Goal: Communication & Community: Answer question/provide support

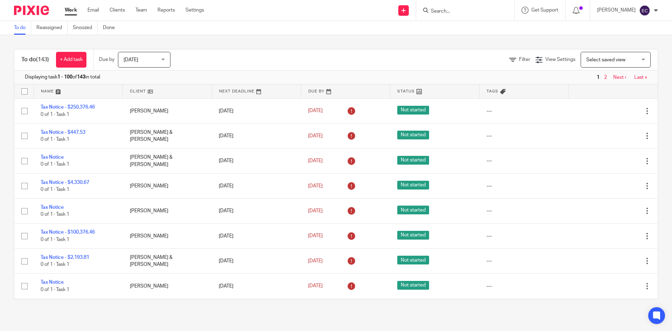
drag, startPoint x: 428, startPoint y: 12, endPoint x: 449, endPoint y: 4, distance: 22.9
click at [430, 12] on input "Search" at bounding box center [461, 11] width 63 height 6
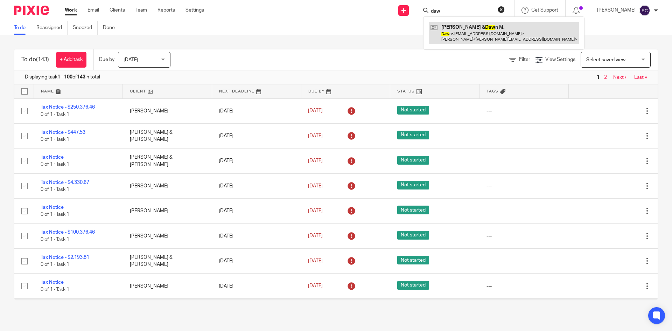
type input "daw"
click at [468, 29] on link at bounding box center [504, 33] width 150 height 22
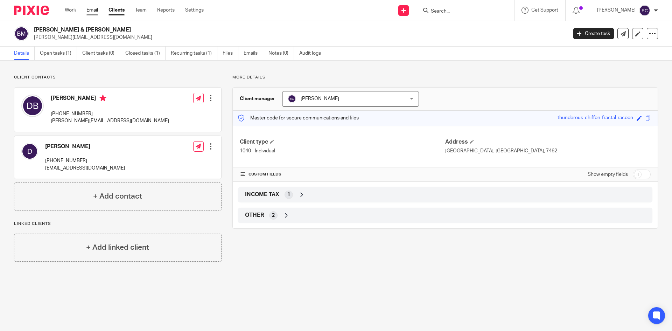
click at [96, 13] on link "Email" at bounding box center [92, 10] width 12 height 7
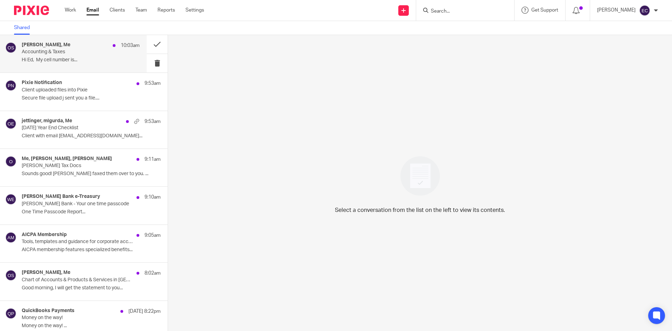
click at [49, 52] on p "Accounting & Taxes" at bounding box center [69, 52] width 94 height 6
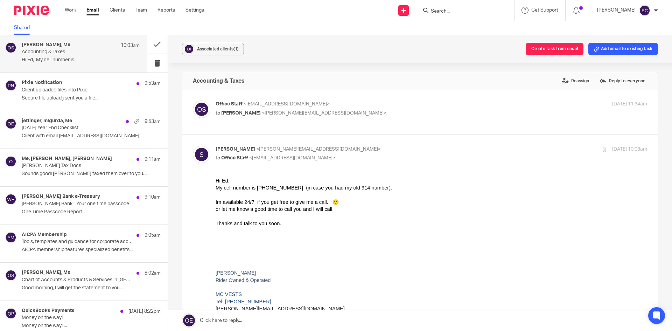
click at [430, 11] on input "Search" at bounding box center [461, 11] width 63 height 6
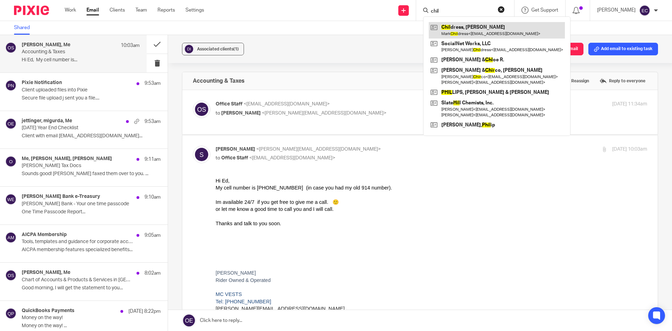
type input "chil"
click at [455, 32] on link at bounding box center [497, 30] width 136 height 16
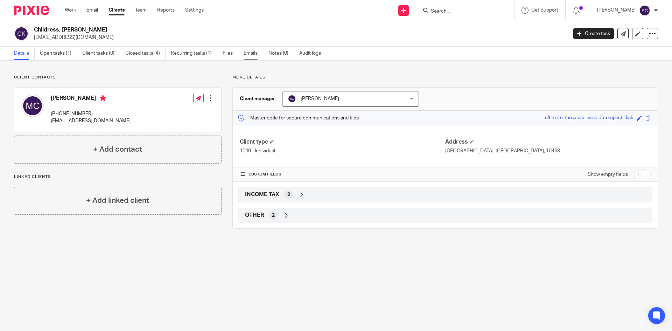
click at [247, 51] on link "Emails" at bounding box center [254, 54] width 20 height 14
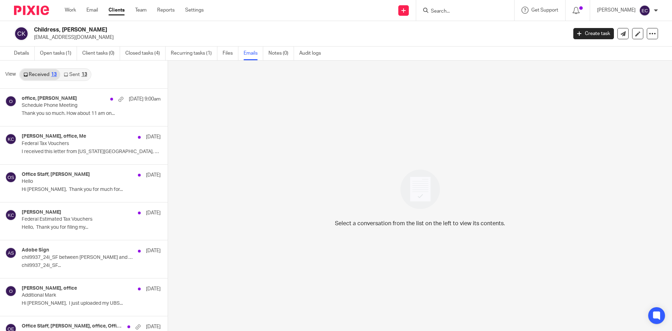
click at [42, 75] on link "Received 13" at bounding box center [40, 74] width 40 height 11
click at [96, 8] on link "Email" at bounding box center [92, 10] width 12 height 7
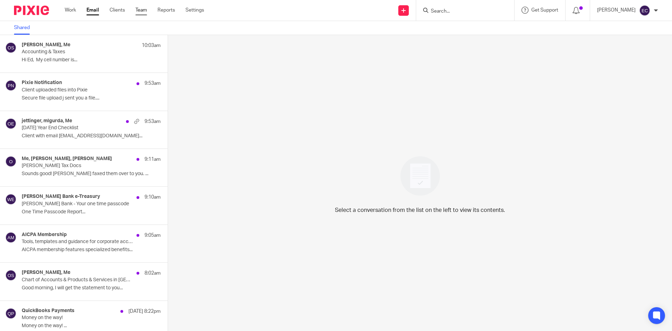
click at [139, 9] on link "Team" at bounding box center [141, 10] width 12 height 7
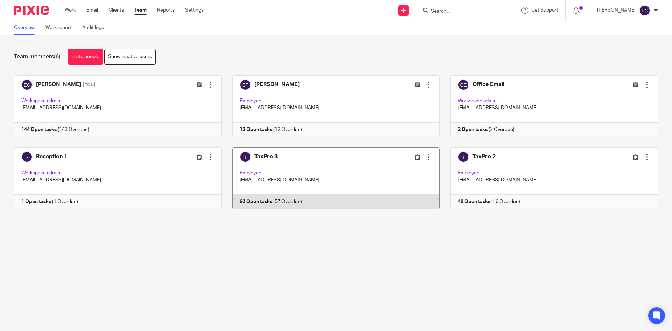
click at [307, 172] on link at bounding box center [330, 178] width 218 height 62
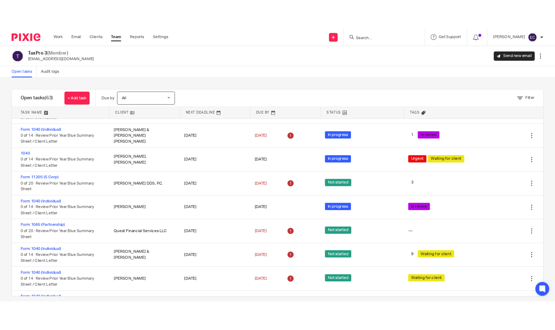
scroll to position [1043, 0]
